Goal: Entertainment & Leisure: Consume media (video, audio)

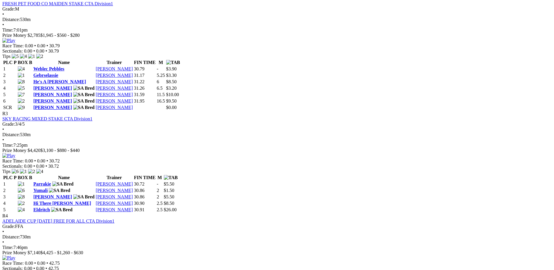
scroll to position [409, 0]
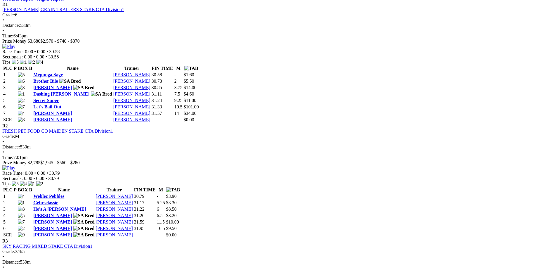
scroll to position [379, 0]
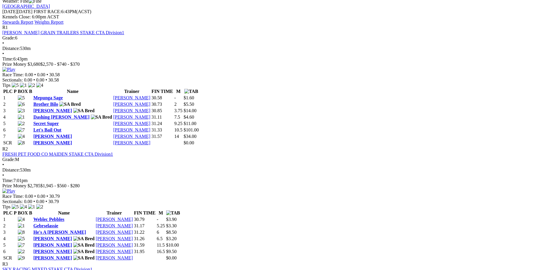
scroll to position [263, 0]
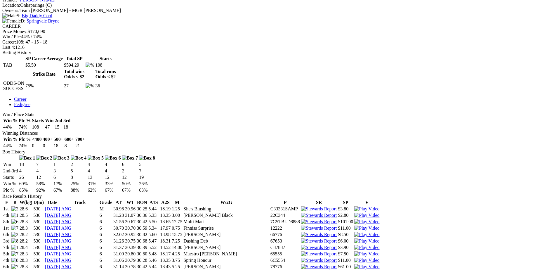
scroll to position [204, 0]
